Goal: Information Seeking & Learning: Learn about a topic

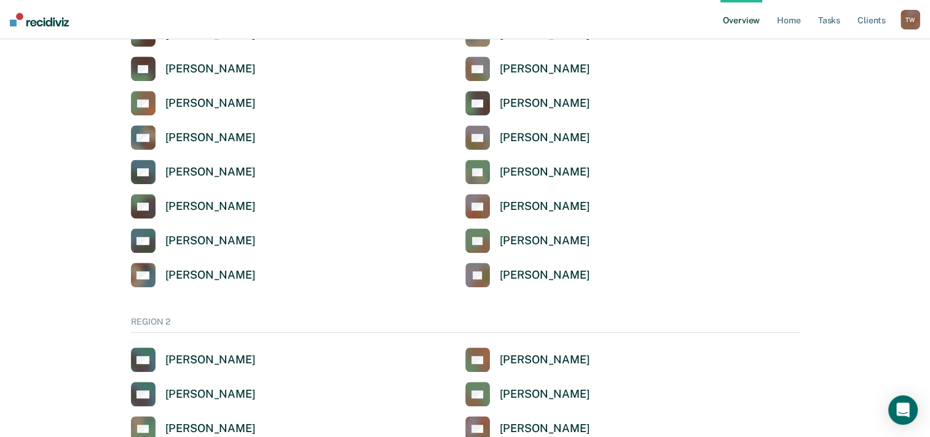
scroll to position [737, 0]
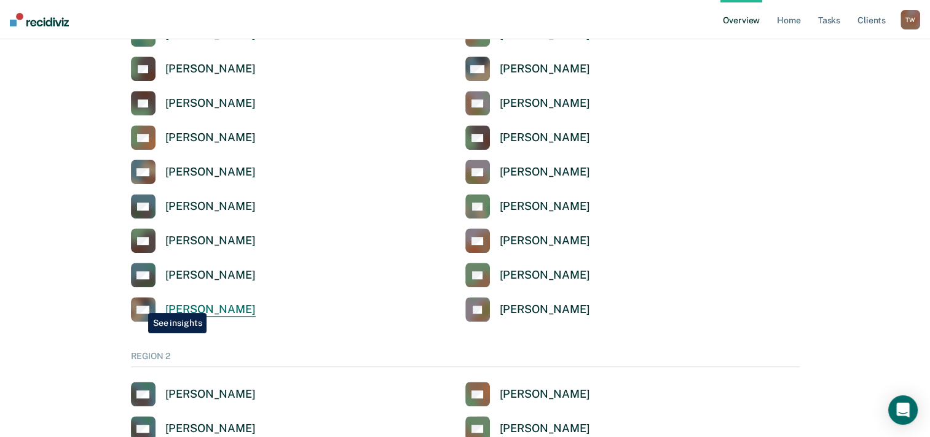
click at [139, 304] on rect at bounding box center [143, 309] width 25 height 25
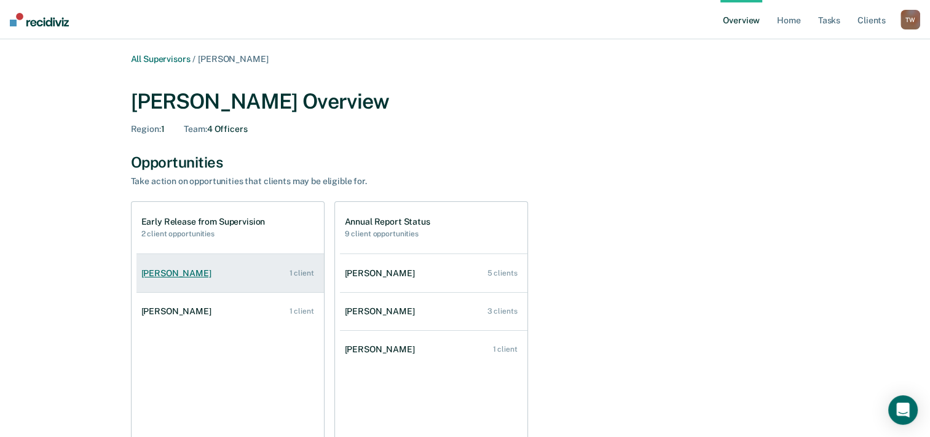
click at [300, 272] on div "1 client" at bounding box center [301, 273] width 25 height 9
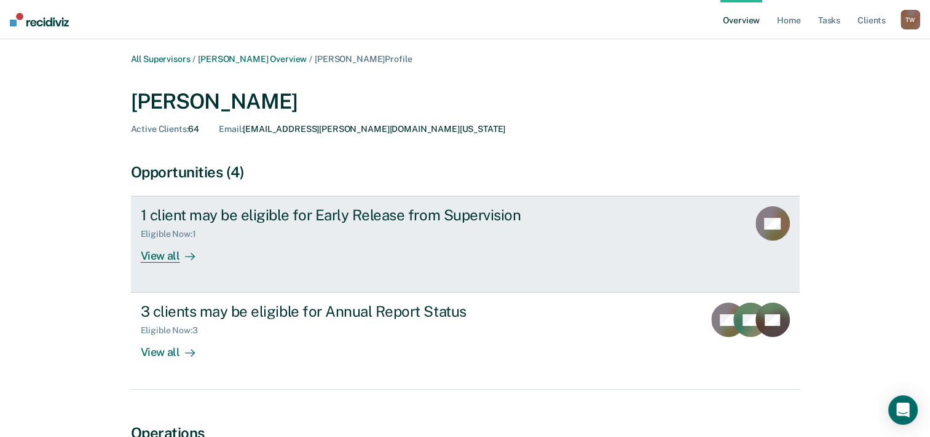
click at [153, 259] on div "View all" at bounding box center [175, 252] width 69 height 24
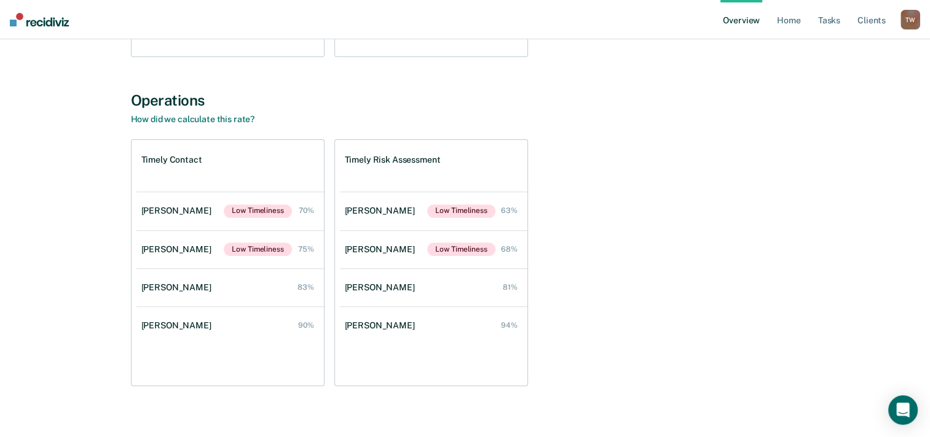
scroll to position [404, 0]
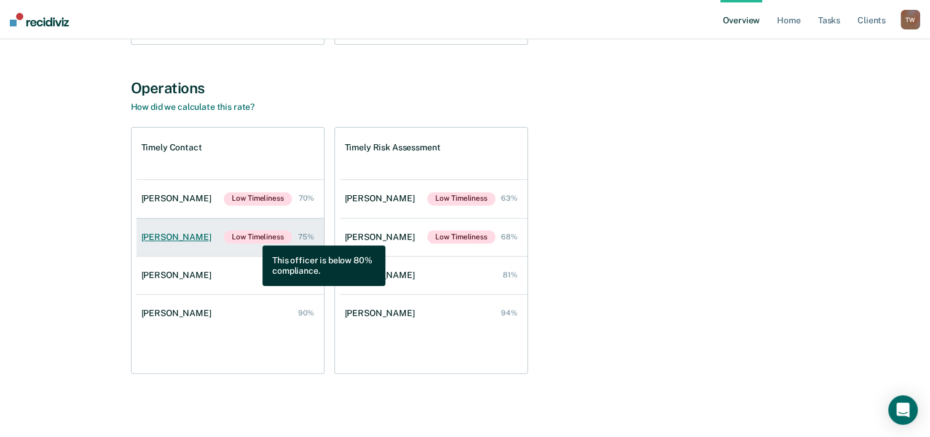
click at [253, 237] on span "Low Timeliness" at bounding box center [258, 237] width 68 height 14
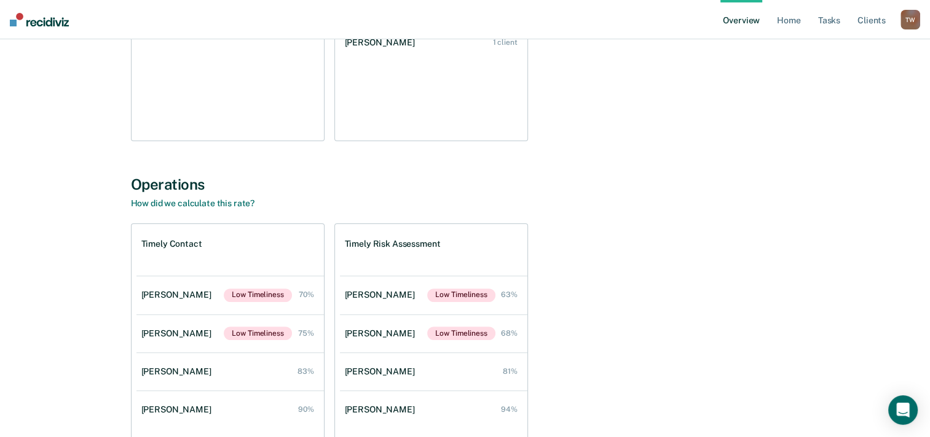
scroll to position [404, 0]
